Goal: Transaction & Acquisition: Book appointment/travel/reservation

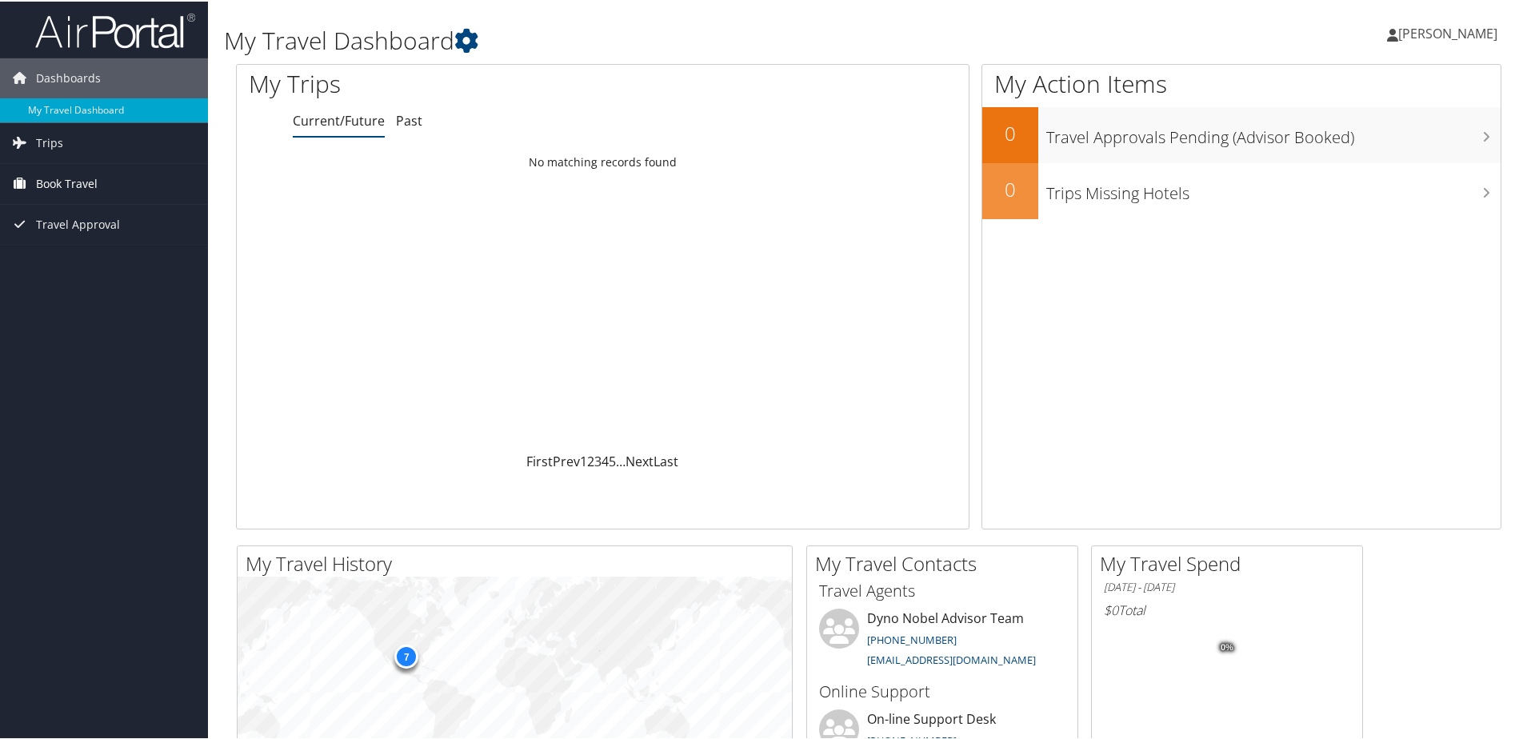
click at [65, 182] on span "Book Travel" at bounding box center [67, 182] width 62 height 40
click at [54, 139] on span "Trips" at bounding box center [49, 142] width 27 height 40
click at [100, 358] on span "Travel Approval" at bounding box center [78, 367] width 84 height 40
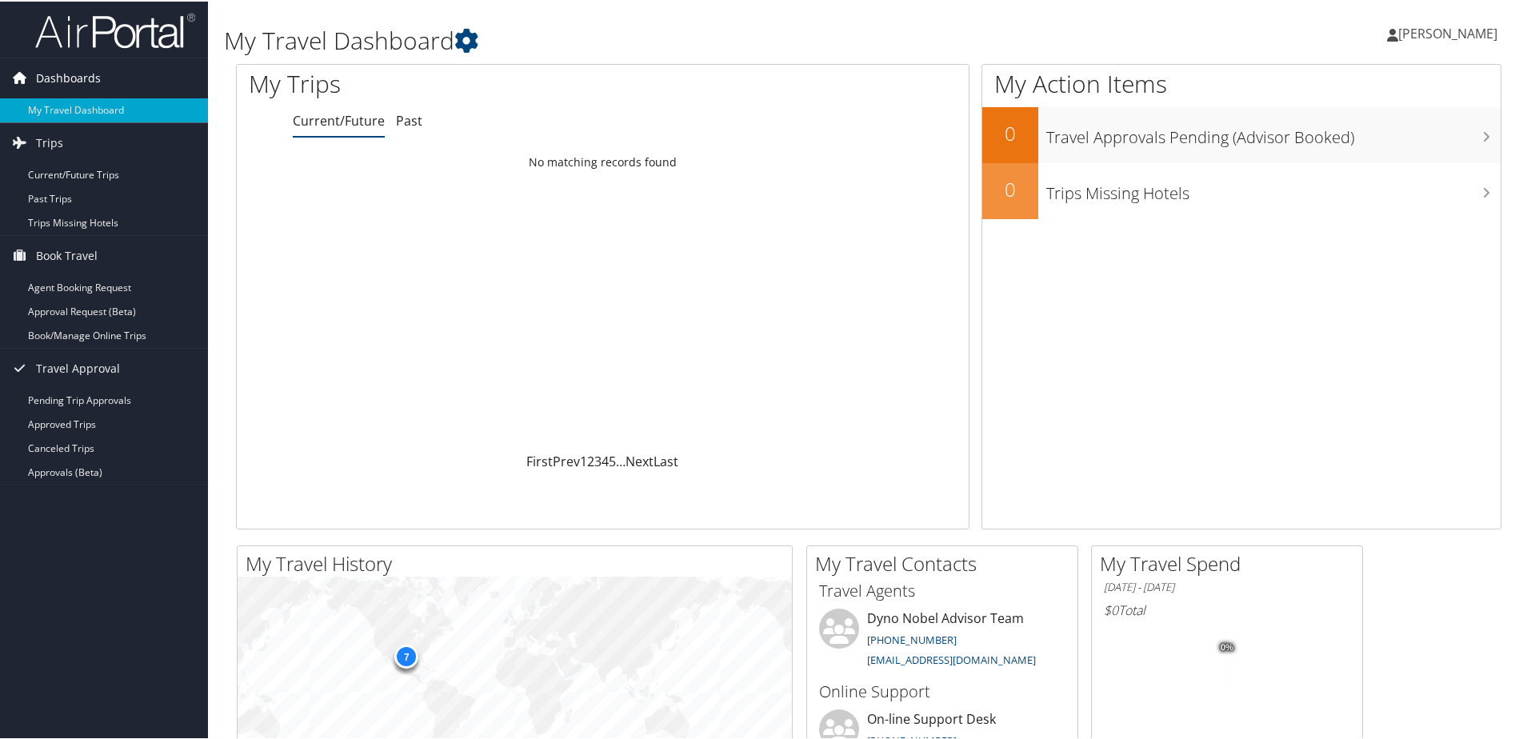
click at [103, 78] on link "Dashboards" at bounding box center [104, 77] width 208 height 40
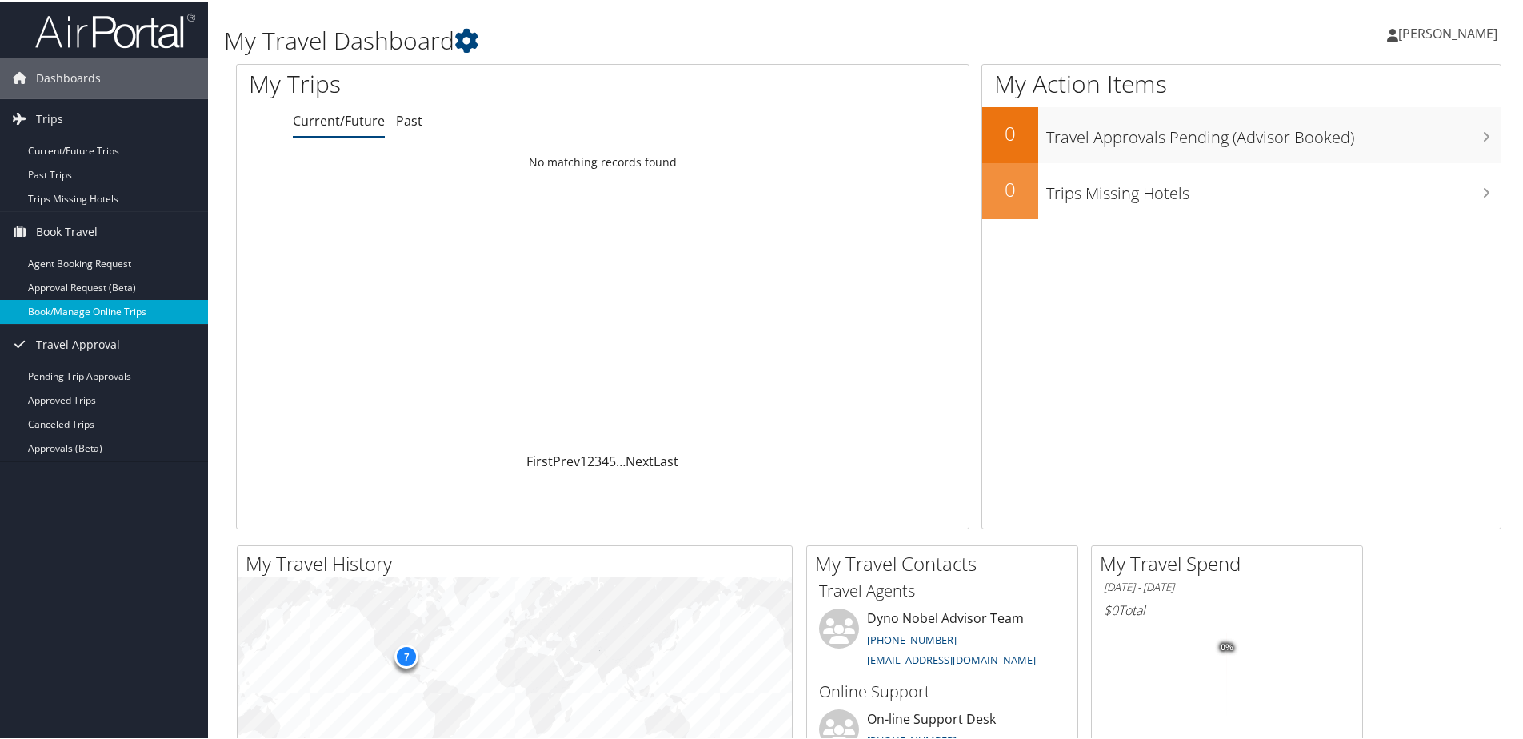
click at [73, 308] on link "Book/Manage Online Trips" at bounding box center [104, 310] width 208 height 24
